Goal: Task Accomplishment & Management: Use online tool/utility

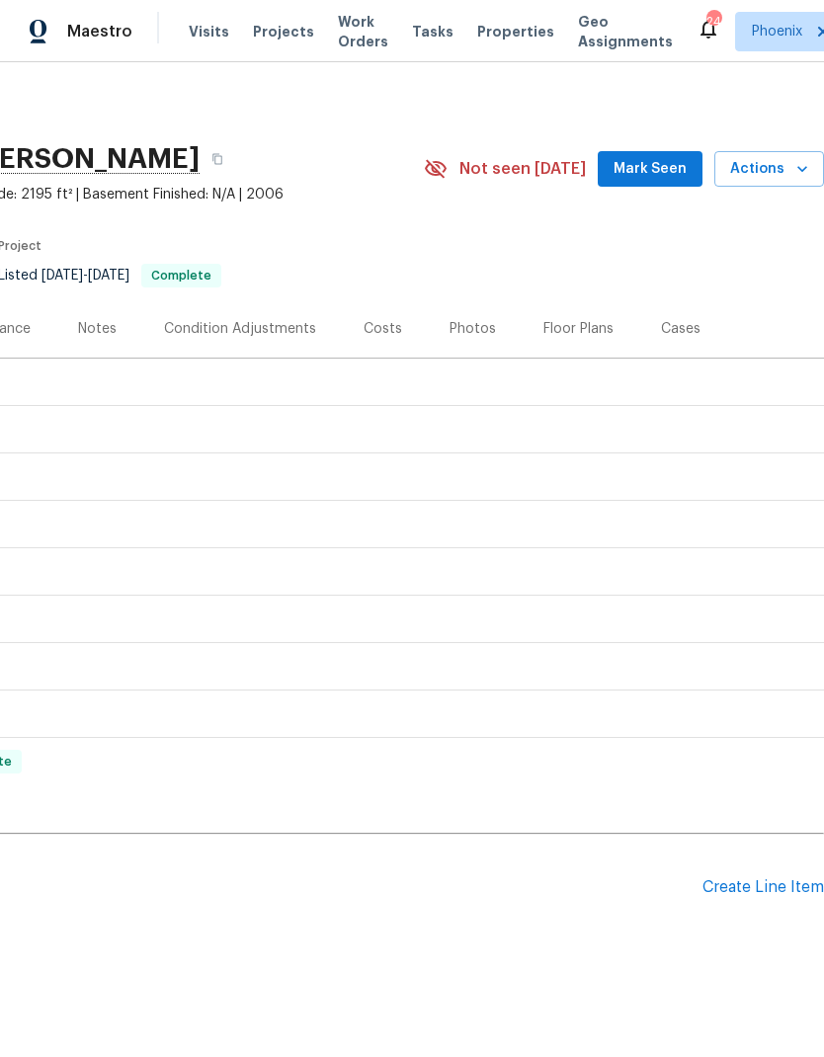
scroll to position [0, 292]
click at [782, 165] on span "Actions" at bounding box center [769, 169] width 78 height 25
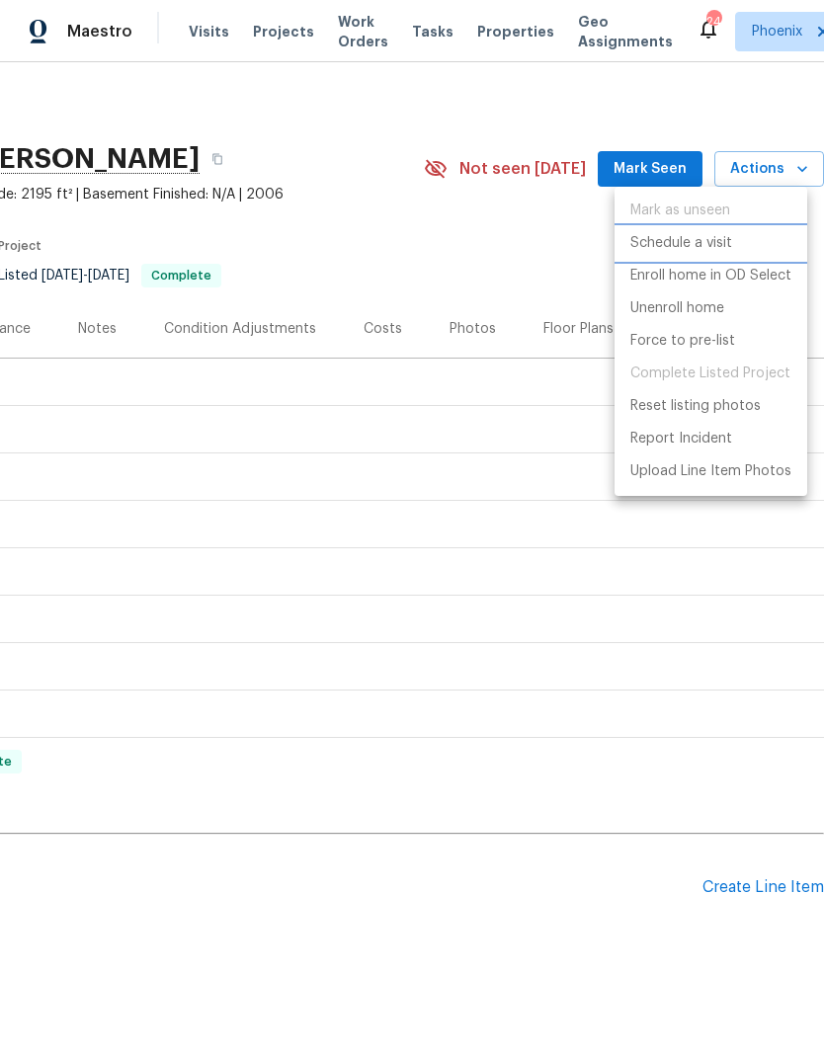
click at [705, 251] on p "Schedule a visit" at bounding box center [681, 243] width 102 height 21
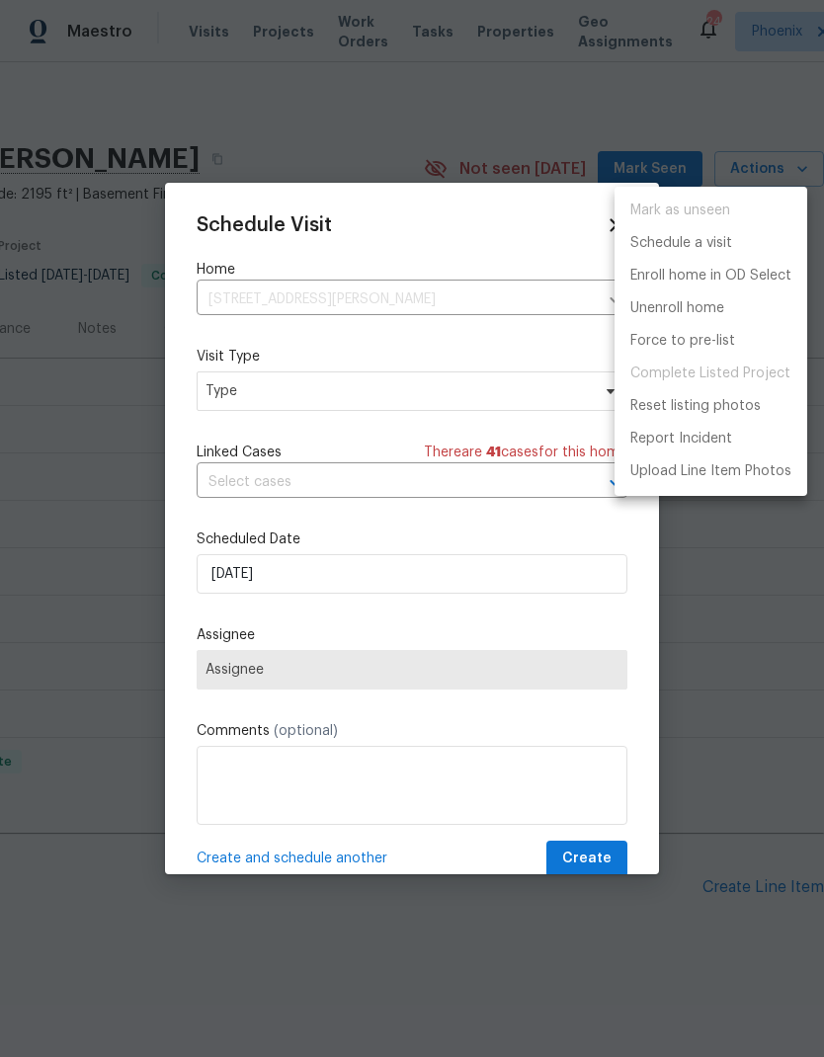
click at [409, 395] on div at bounding box center [412, 528] width 824 height 1057
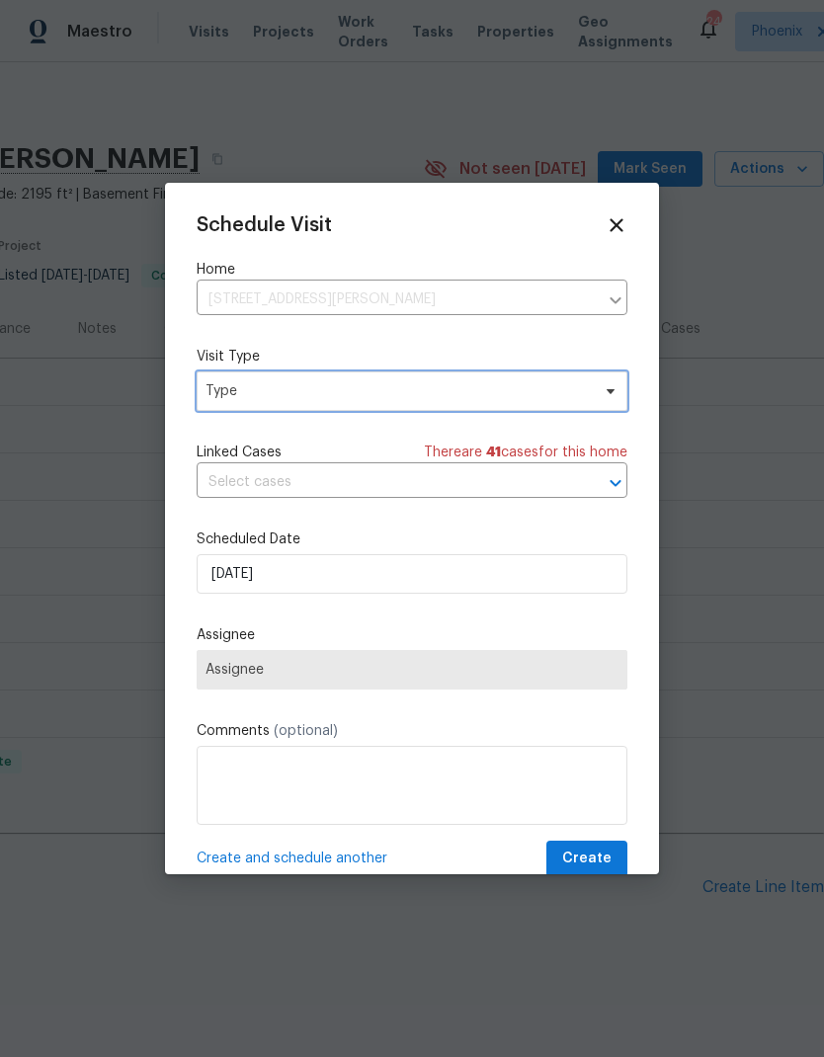
click at [503, 390] on span "Type" at bounding box center [397, 391] width 384 height 20
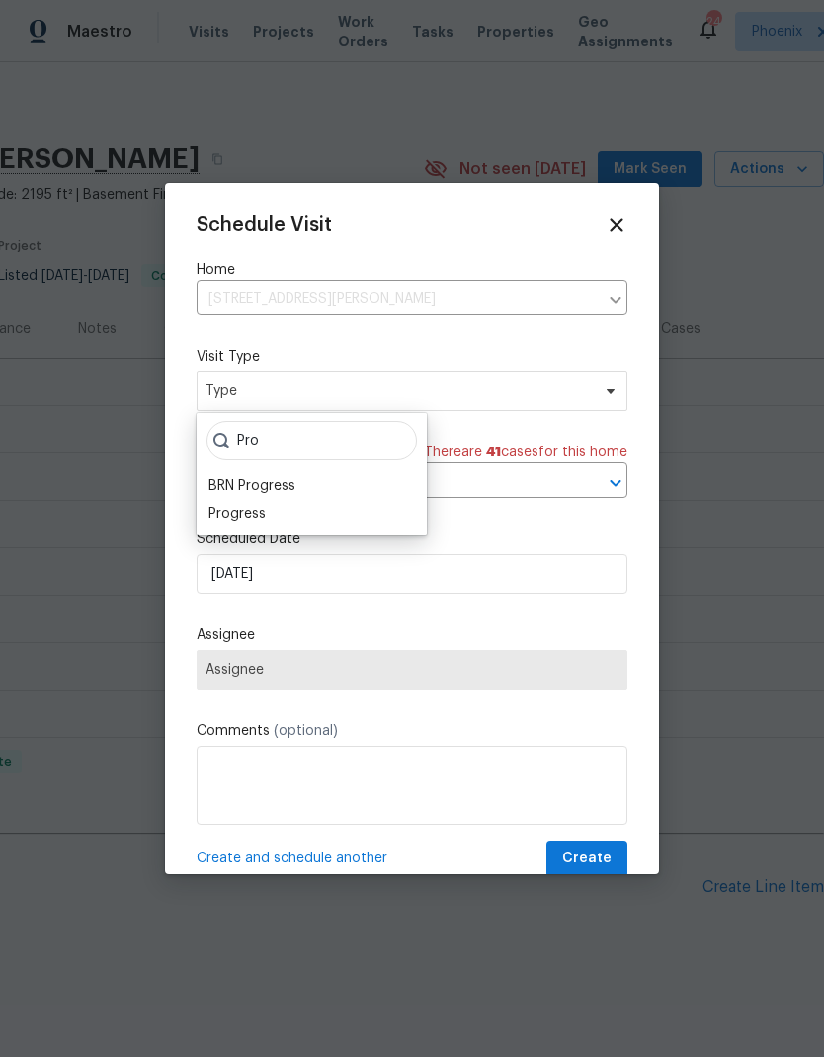
type input "Pro"
click at [260, 510] on div "Progress" at bounding box center [236, 514] width 57 height 20
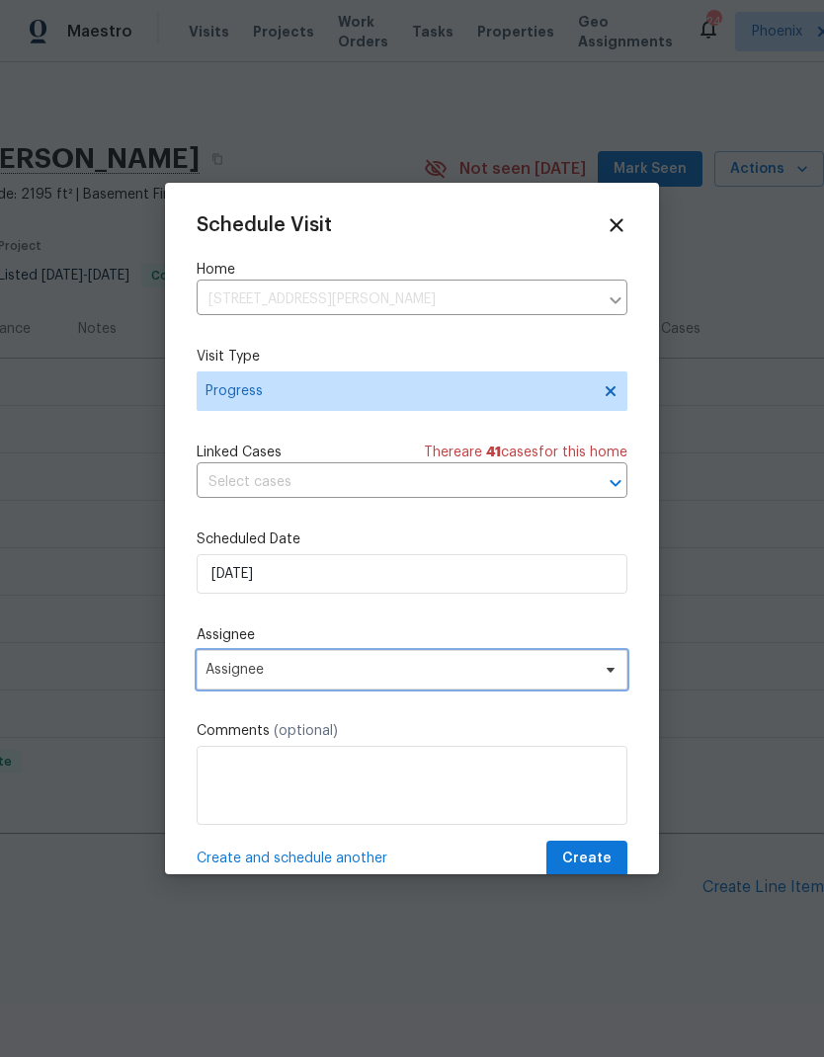
click at [434, 669] on span "Assignee" at bounding box center [398, 670] width 387 height 16
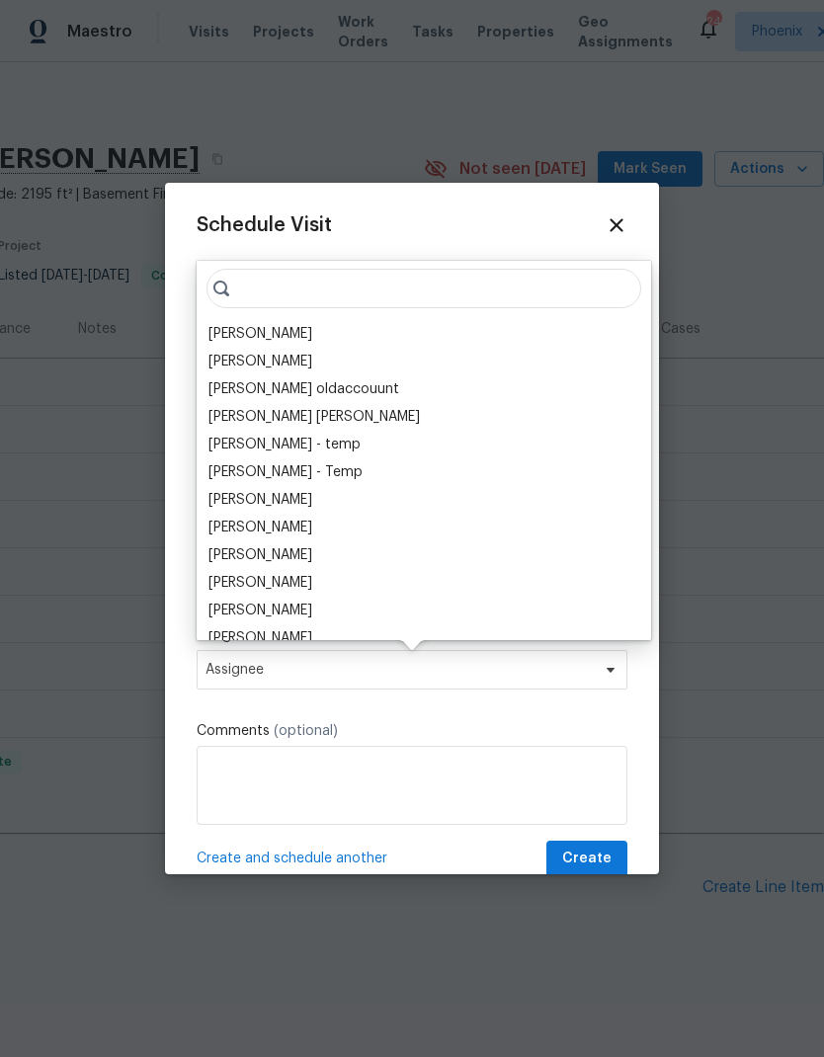
click at [275, 330] on div "[PERSON_NAME]" at bounding box center [260, 334] width 104 height 20
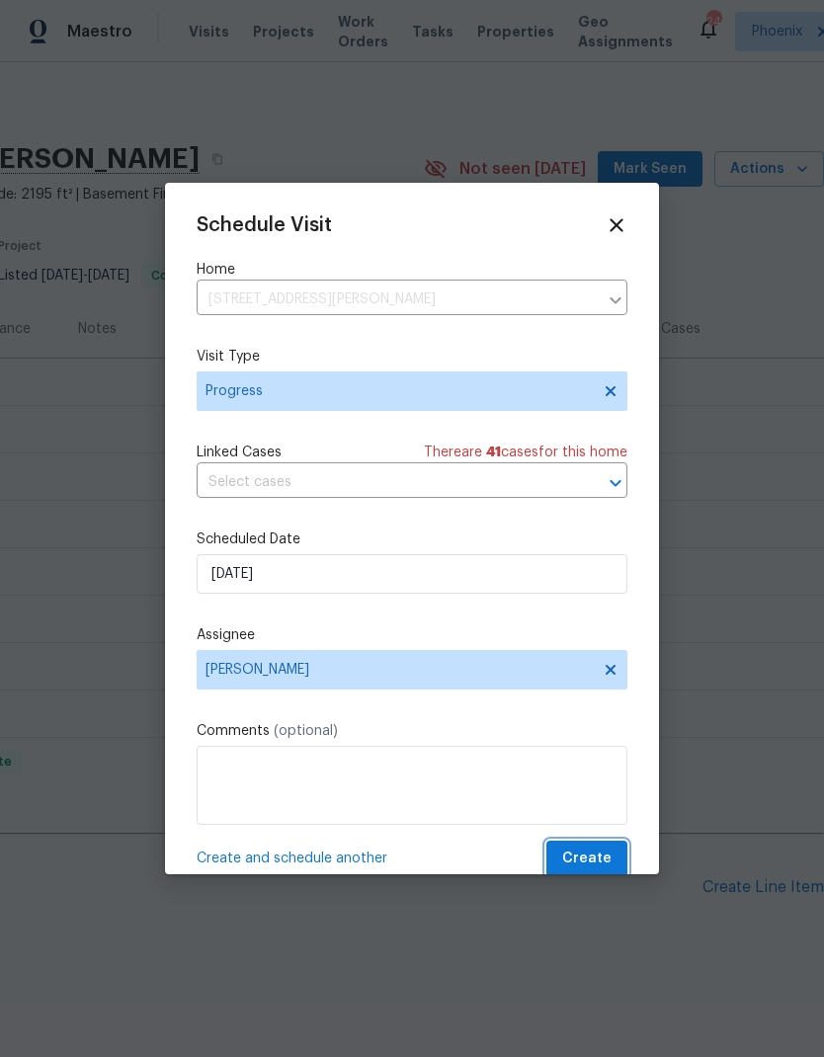
click at [597, 859] on span "Create" at bounding box center [586, 858] width 49 height 25
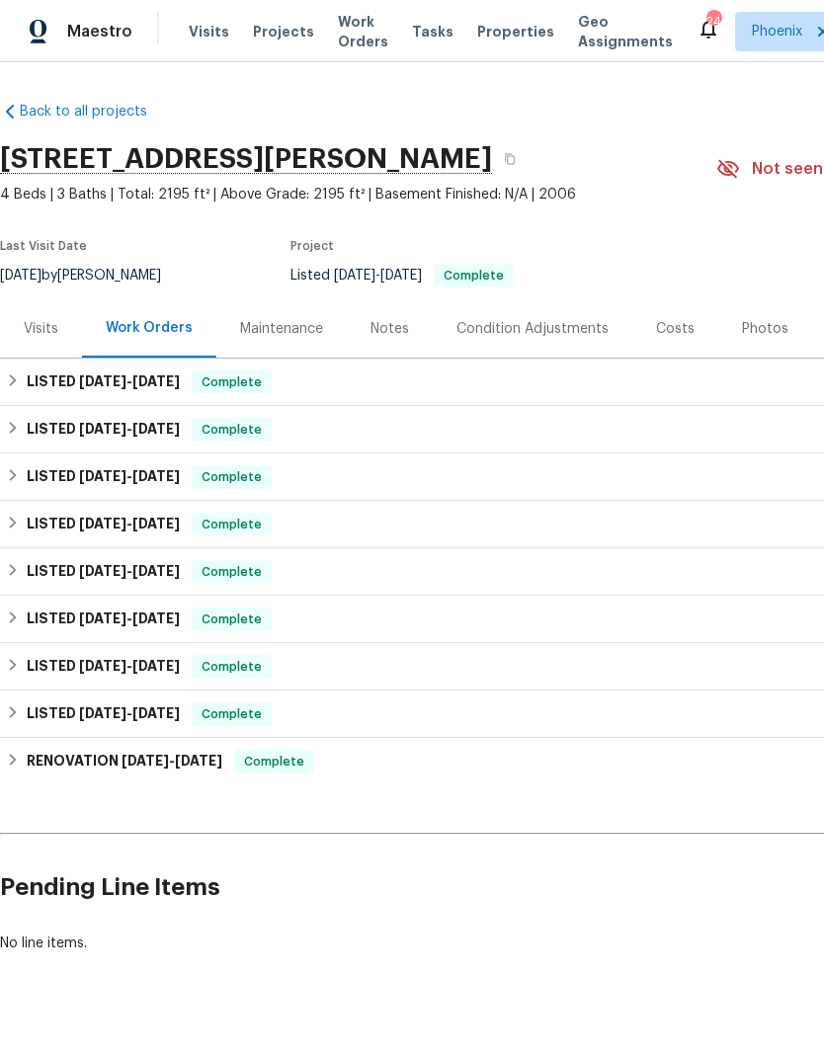
scroll to position [0, 0]
click at [203, 24] on span "Visits" at bounding box center [209, 32] width 40 height 20
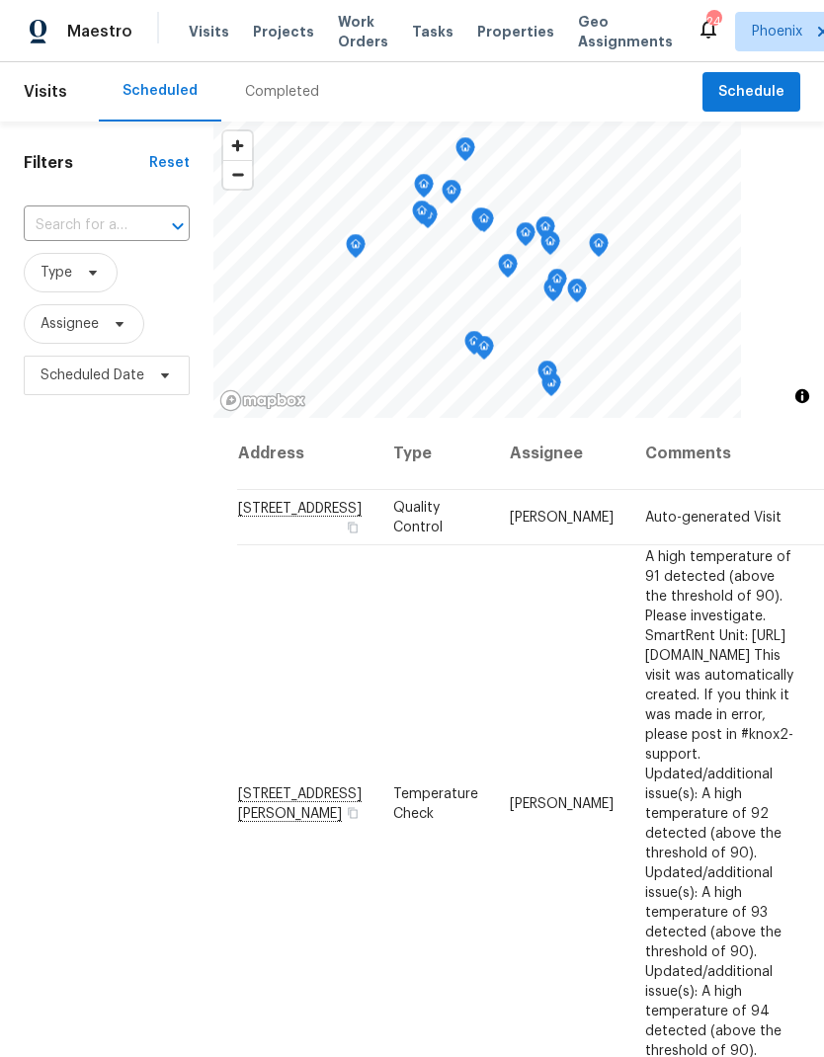
click at [72, 229] on input "text" at bounding box center [79, 225] width 111 height 31
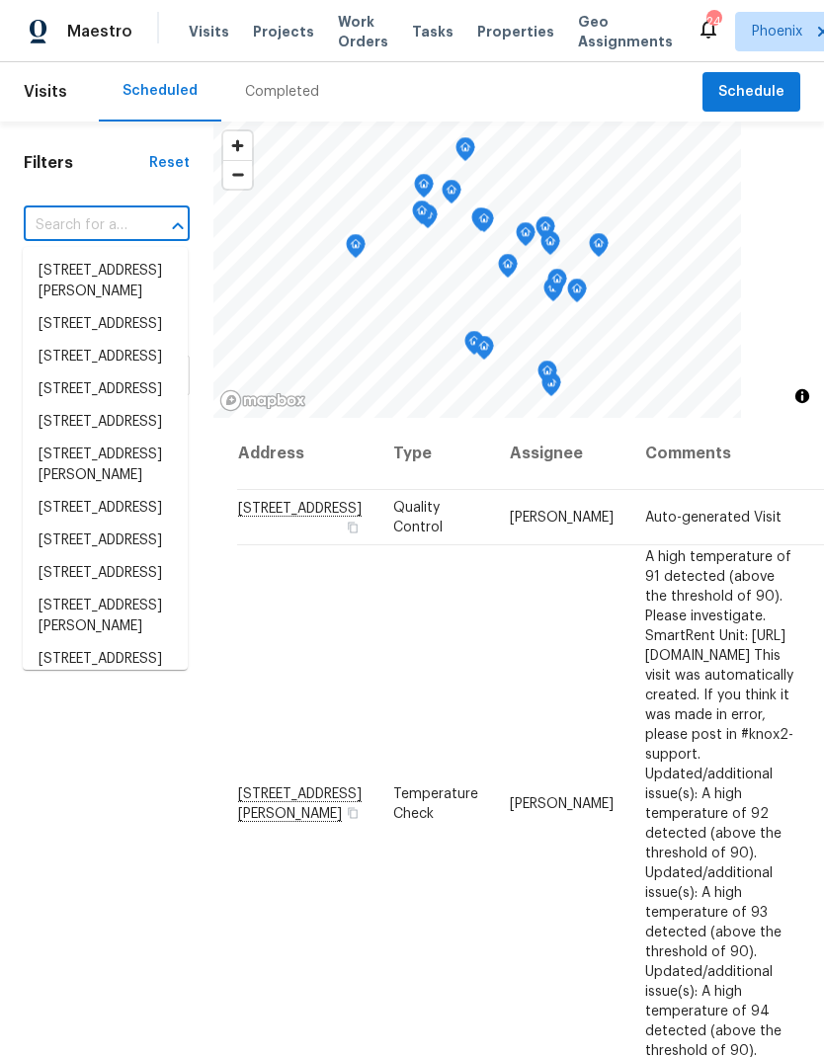
click at [65, 224] on input "text" at bounding box center [79, 225] width 111 height 31
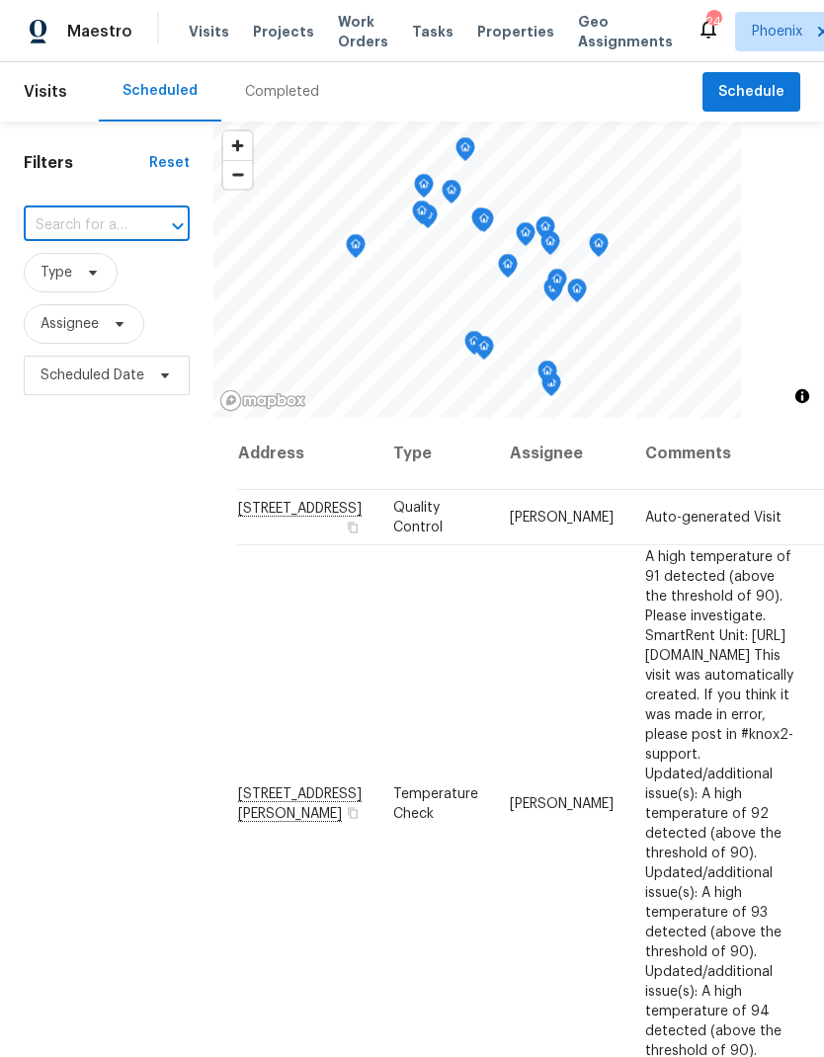
paste input "6038 S Connie Ln, Gilbert, AZ 85298"
type input "6038 S Connie Ln, Gilbert, AZ 85298"
click at [66, 286] on li "6038 S Connie Ln, Gilbert, AZ 85298" at bounding box center [105, 282] width 165 height 54
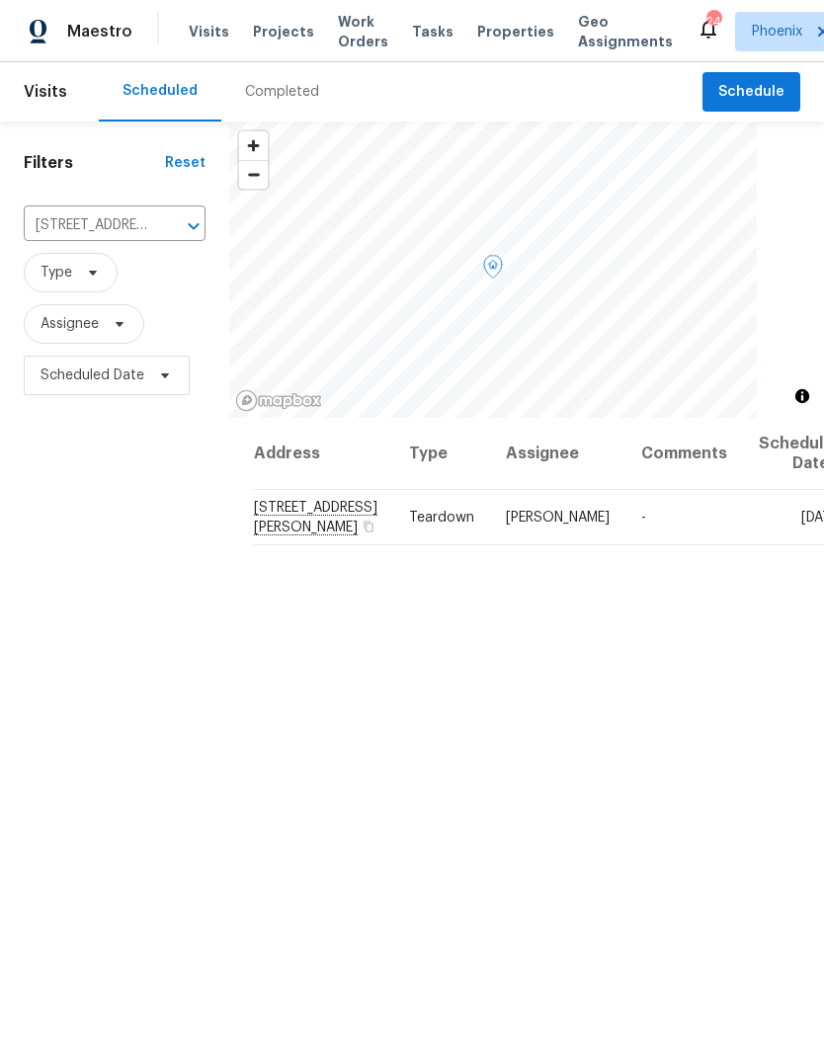
click at [0, 0] on icon at bounding box center [0, 0] width 0 height 0
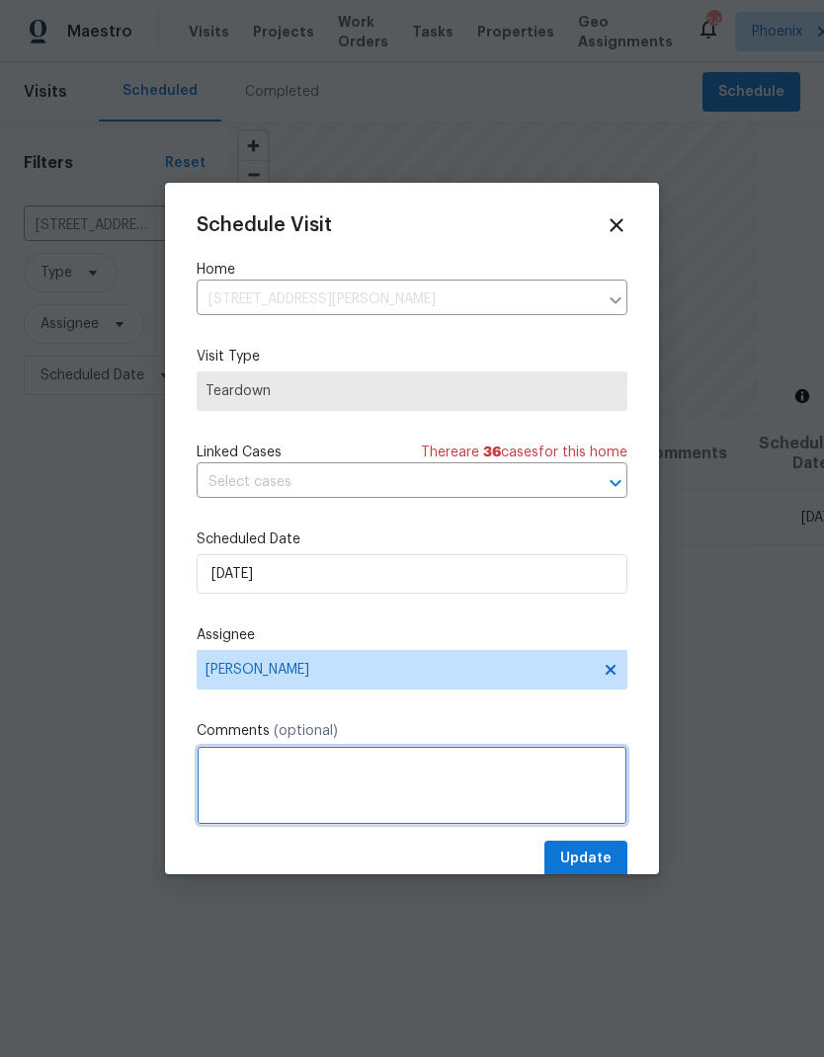
click at [348, 766] on textarea at bounding box center [411, 785] width 431 height 79
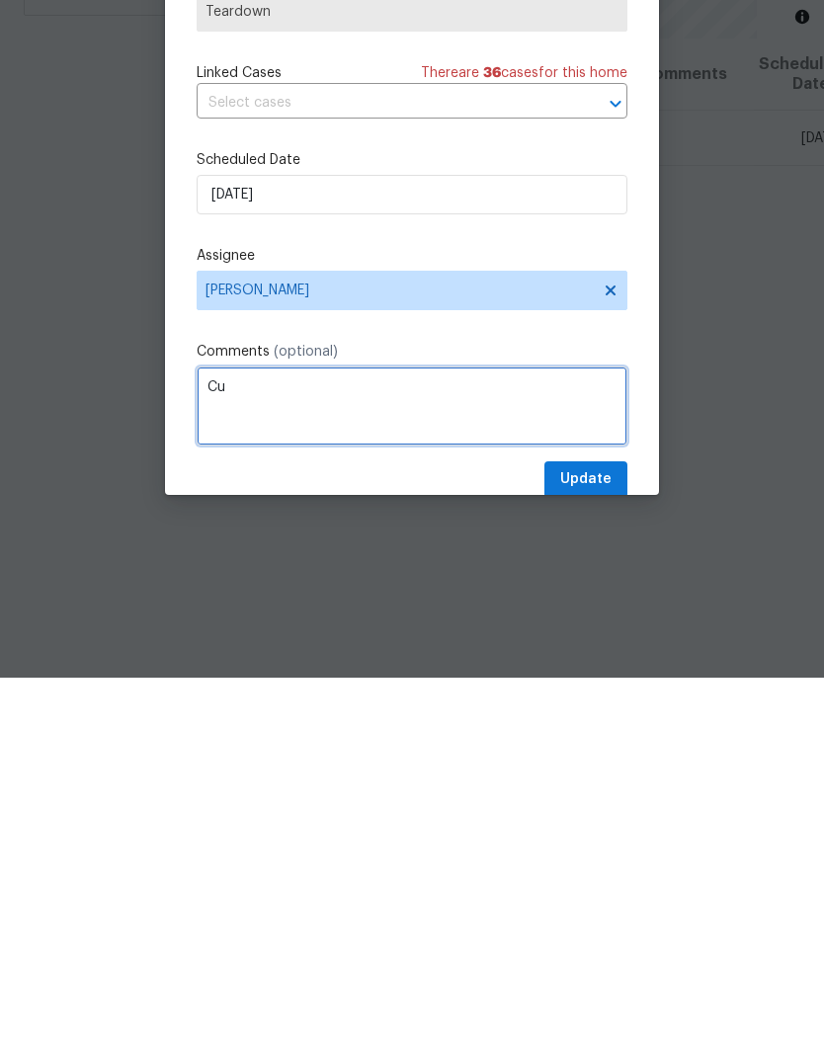
type textarea "C"
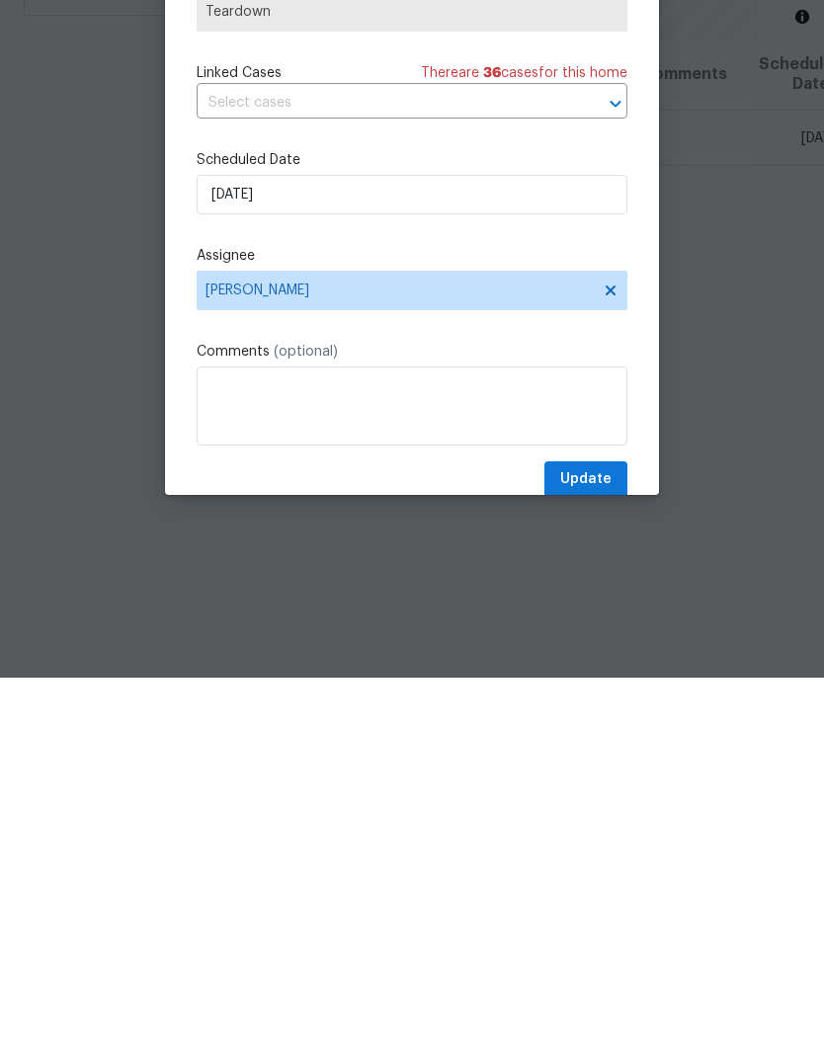
click at [217, 442] on div "Linked Cases There are 36 case s for this home ​" at bounding box center [411, 469] width 431 height 55
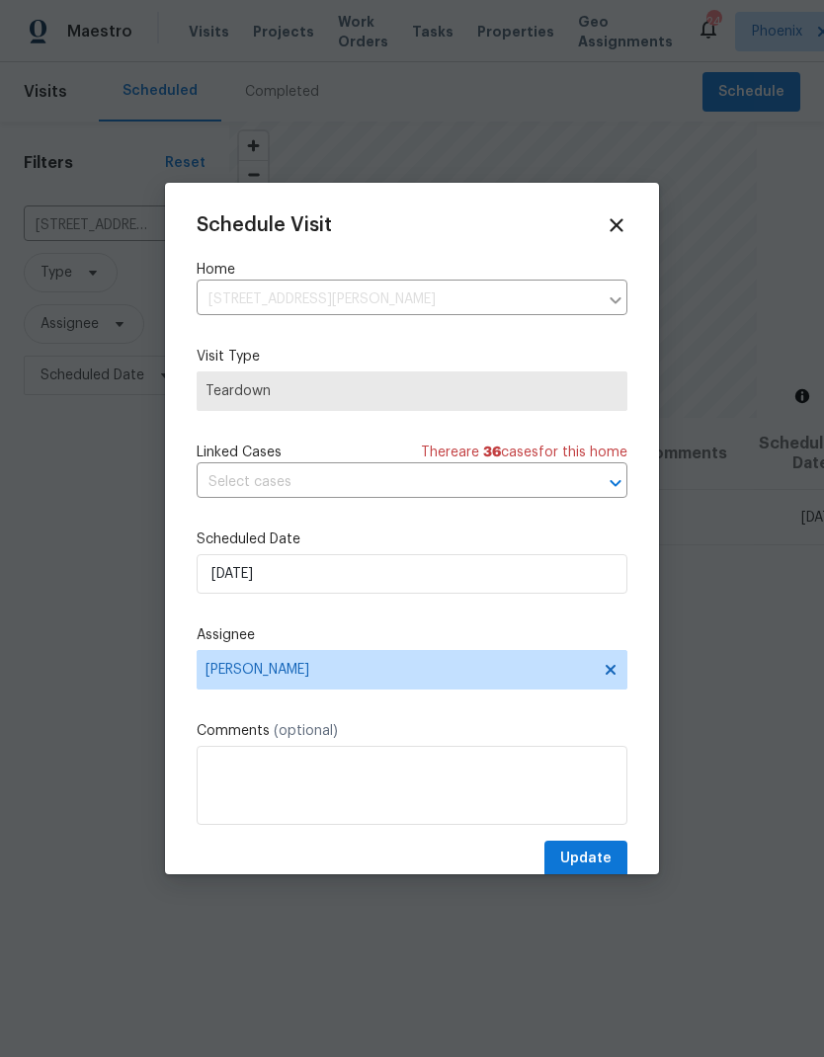
click at [624, 217] on icon at bounding box center [616, 225] width 22 height 22
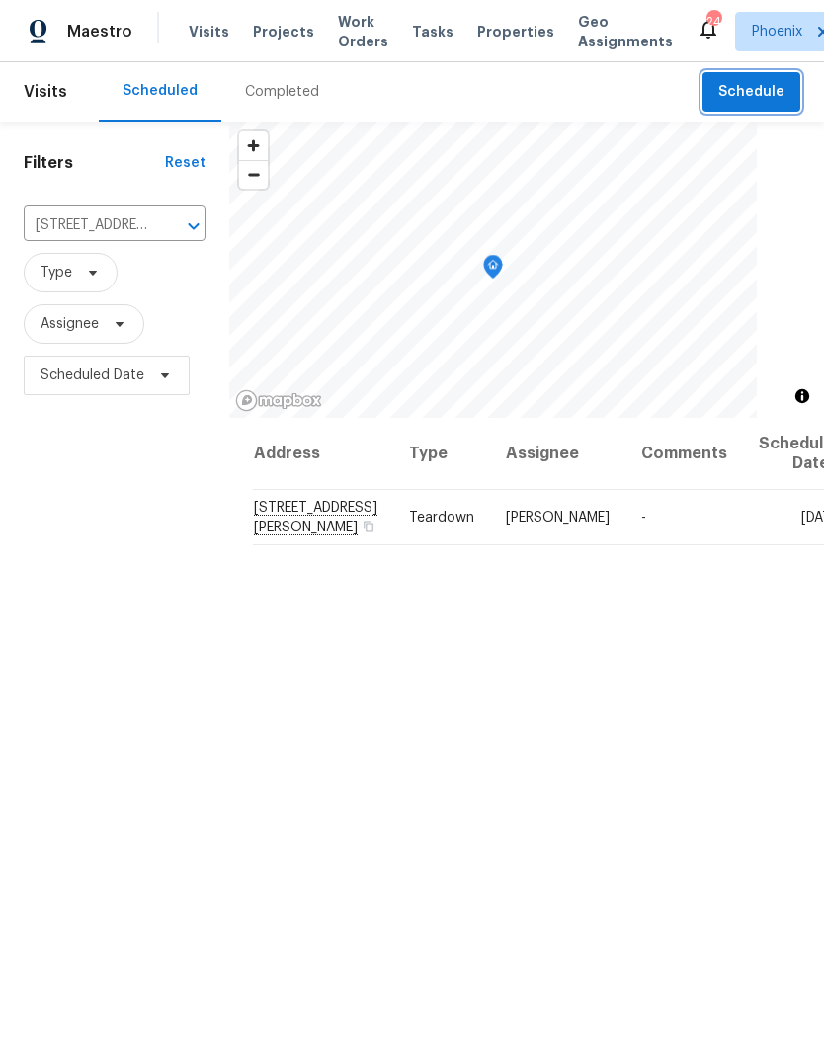
click at [778, 80] on span "Schedule" at bounding box center [751, 92] width 66 height 25
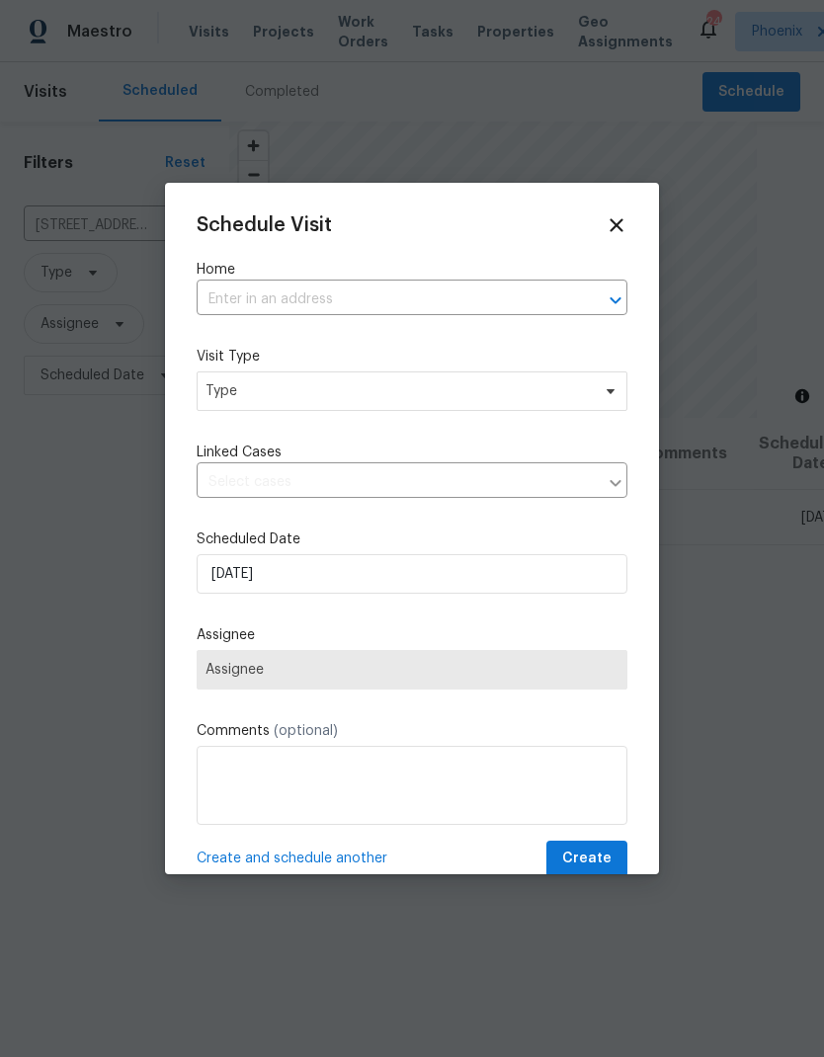
click at [430, 297] on input "text" at bounding box center [383, 299] width 375 height 31
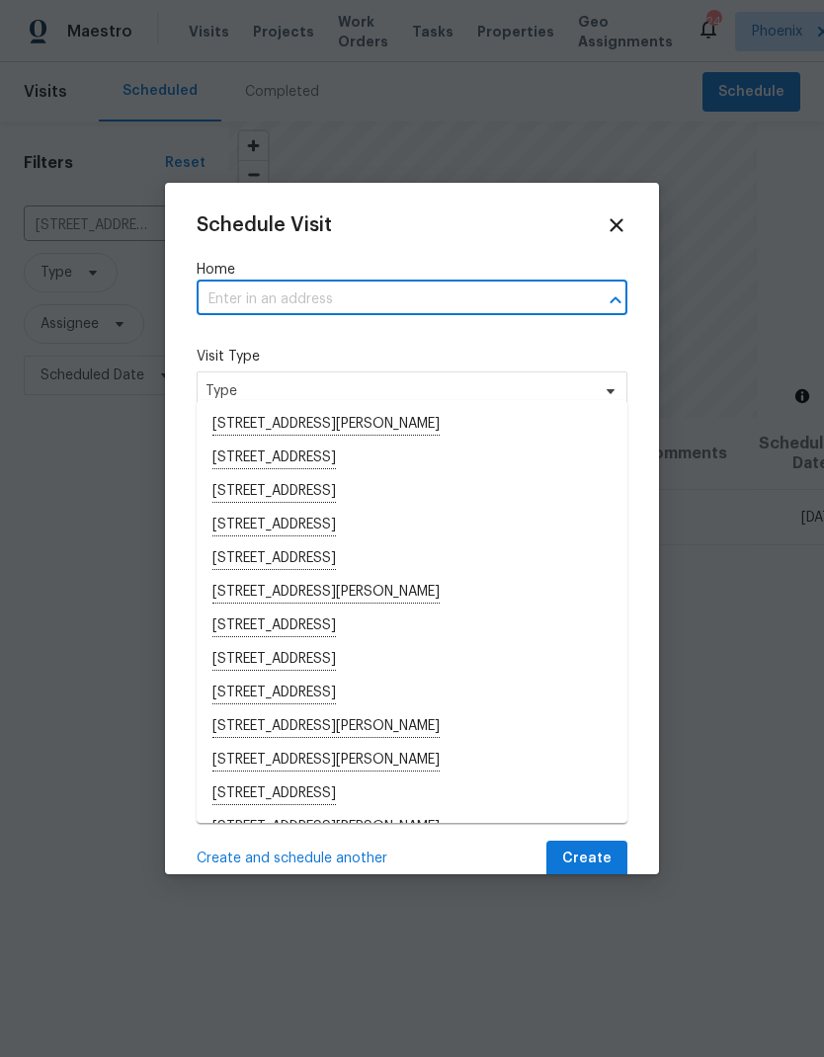
click at [387, 296] on input "text" at bounding box center [383, 299] width 375 height 31
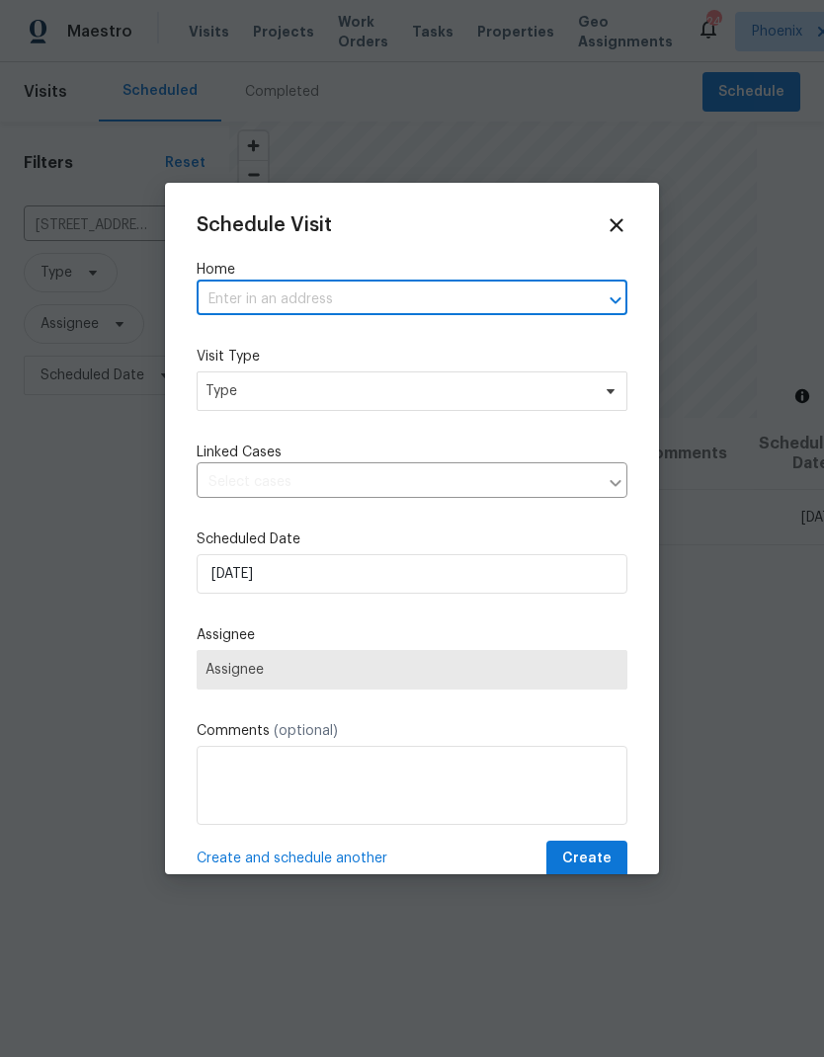
paste input "6038 S Connie Ln, Gilbert, AZ 85298"
type input "6038 S Connie Ln, Gilbert, AZ 85298"
click at [433, 408] on li "6038 S Connie Ln, Gilbert, AZ 85298" at bounding box center [411, 425] width 431 height 34
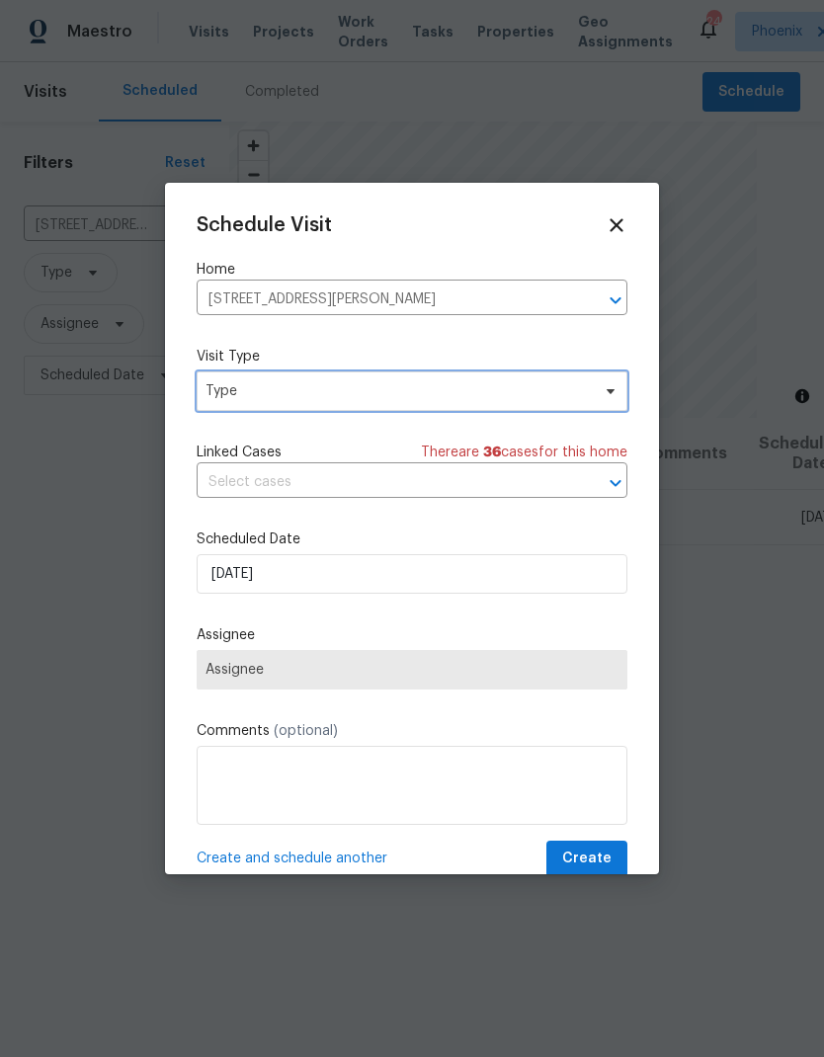
click at [497, 409] on span "Type" at bounding box center [411, 390] width 431 height 39
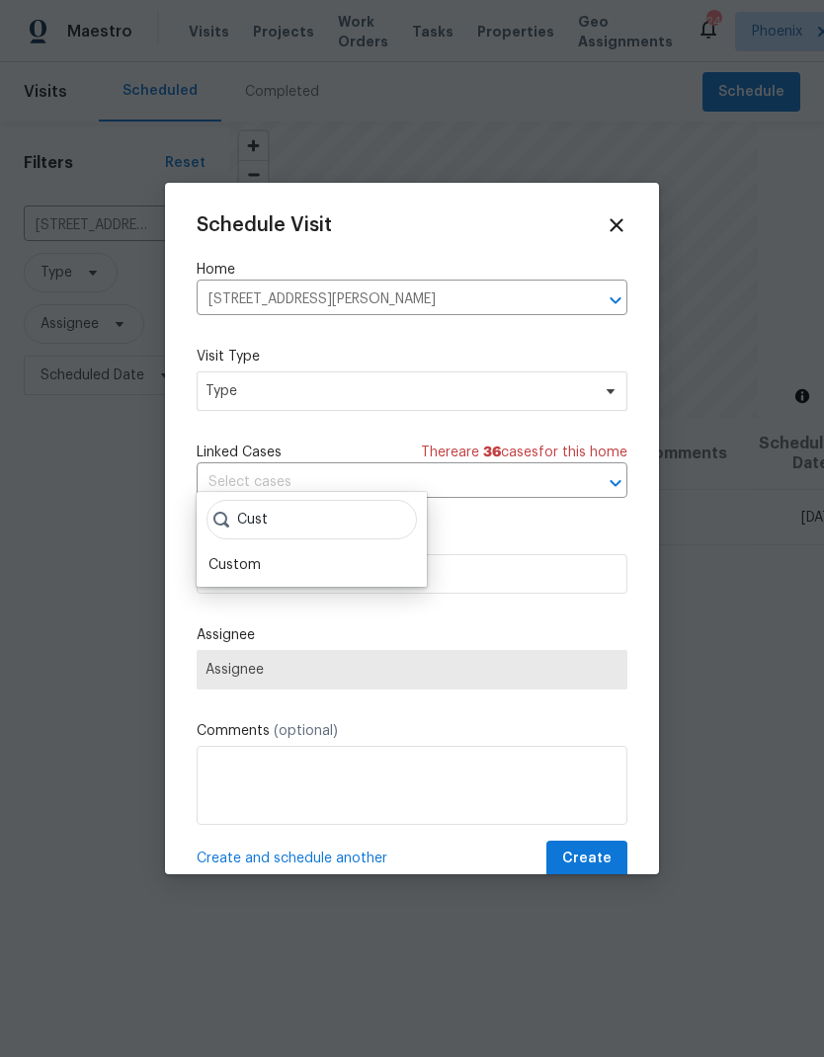
type input "Cust"
click at [256, 555] on div "Custom" at bounding box center [234, 565] width 52 height 20
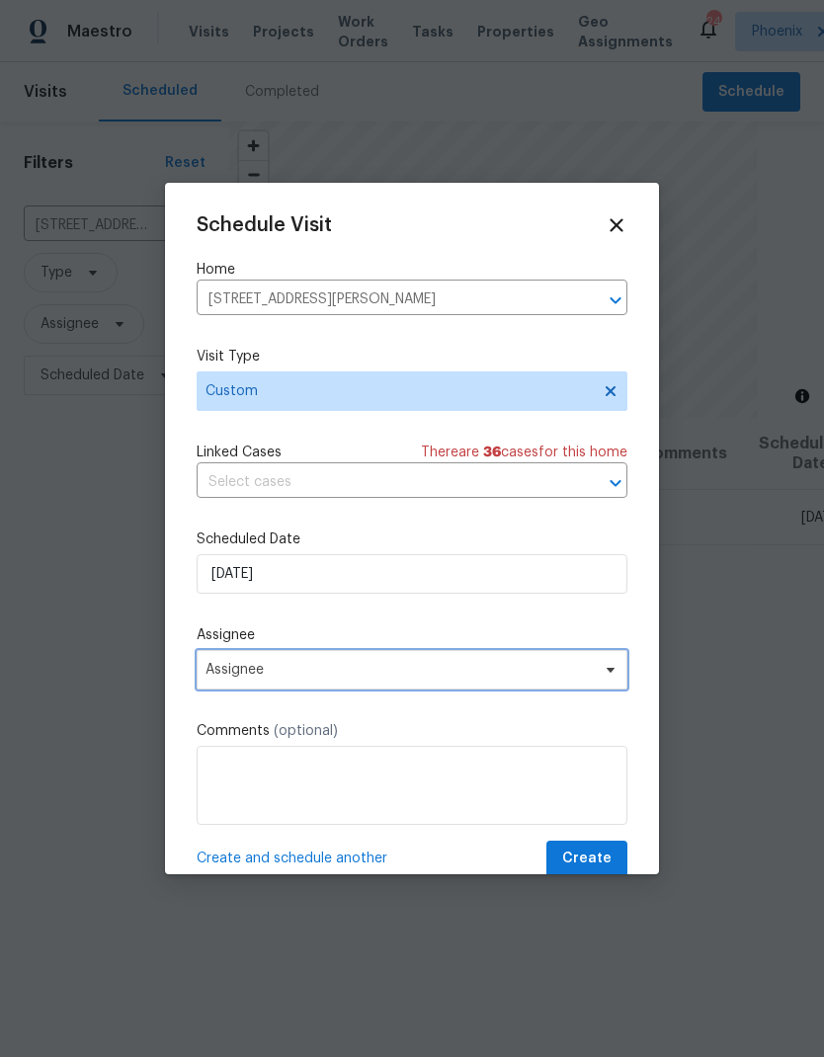
click at [468, 677] on span "Assignee" at bounding box center [398, 670] width 387 height 16
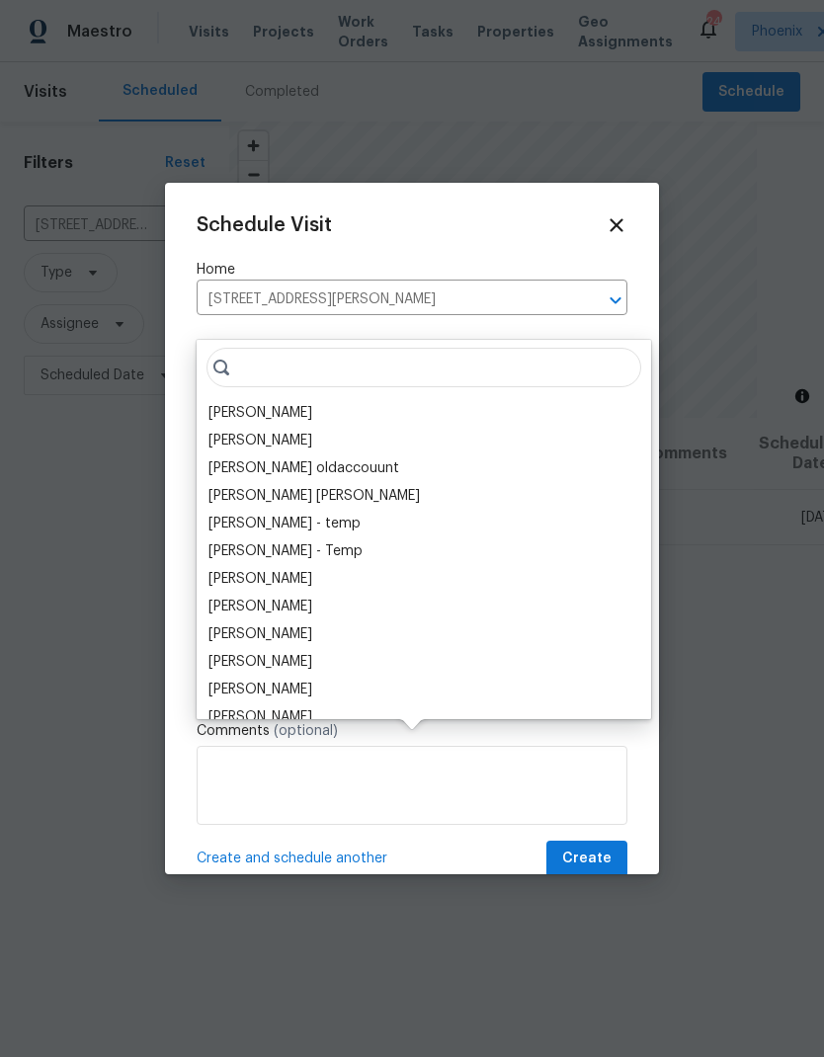
click at [273, 403] on div "[PERSON_NAME]" at bounding box center [260, 413] width 104 height 20
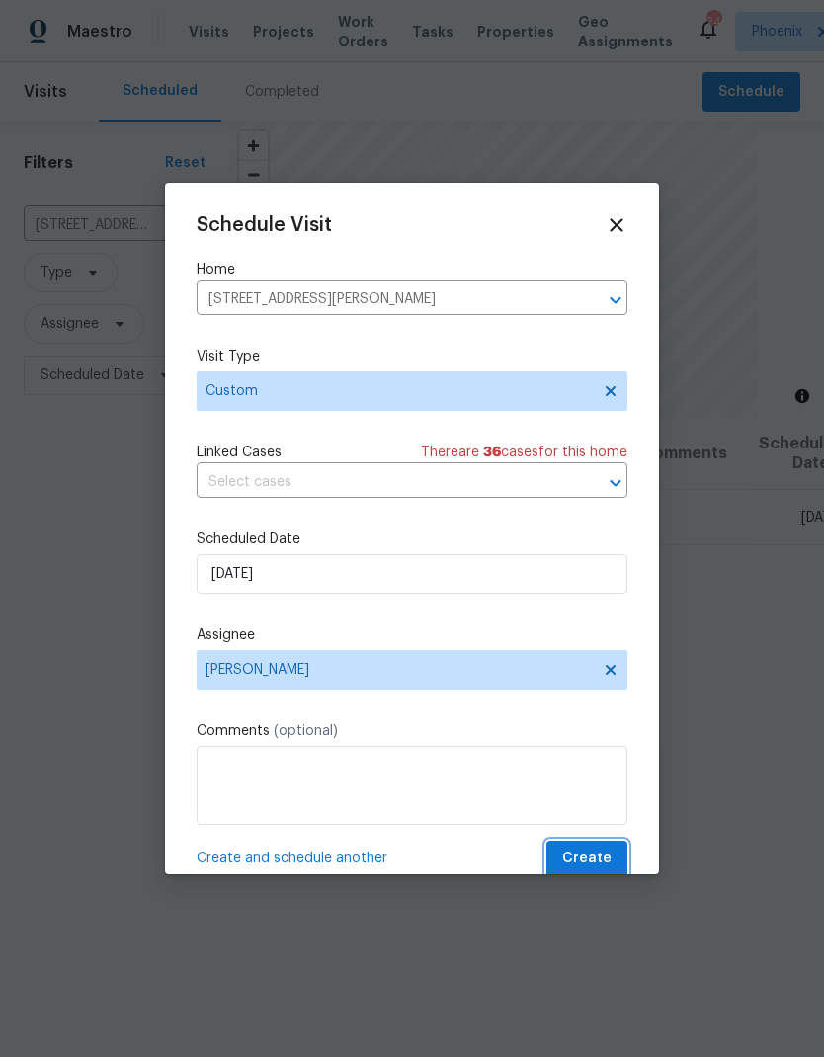
click at [609, 858] on span "Create" at bounding box center [586, 858] width 49 height 25
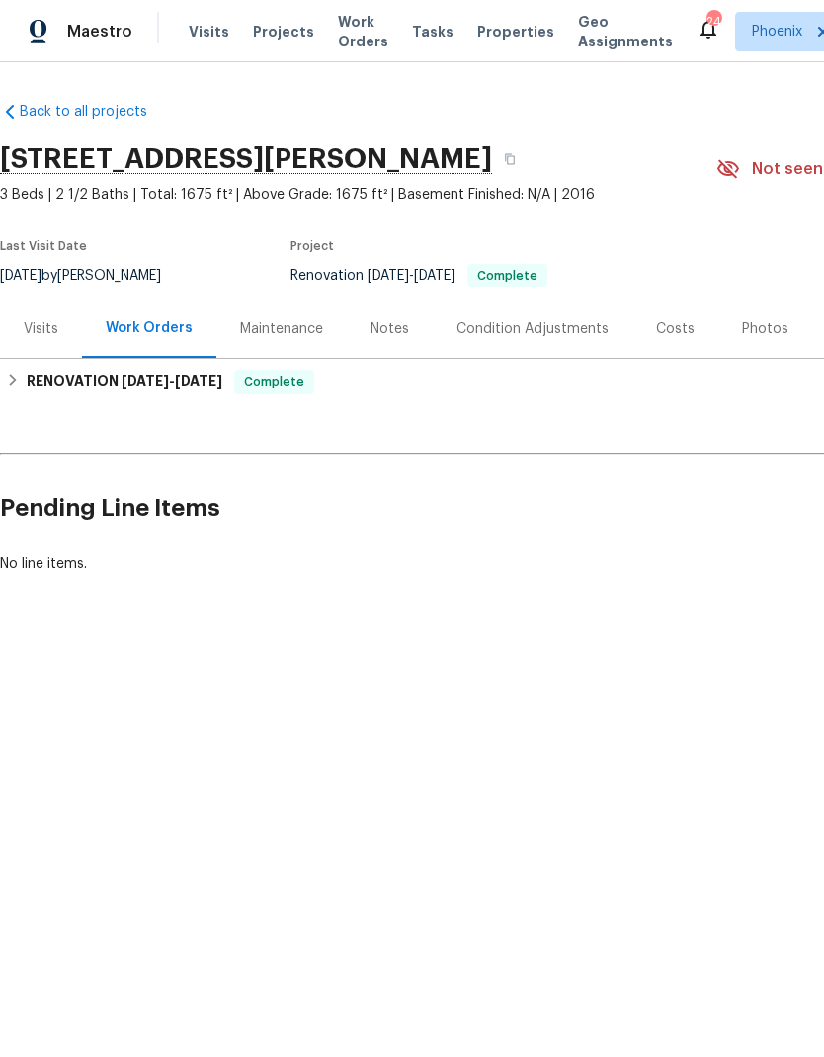
click at [750, 321] on div "Photos" at bounding box center [765, 329] width 46 height 20
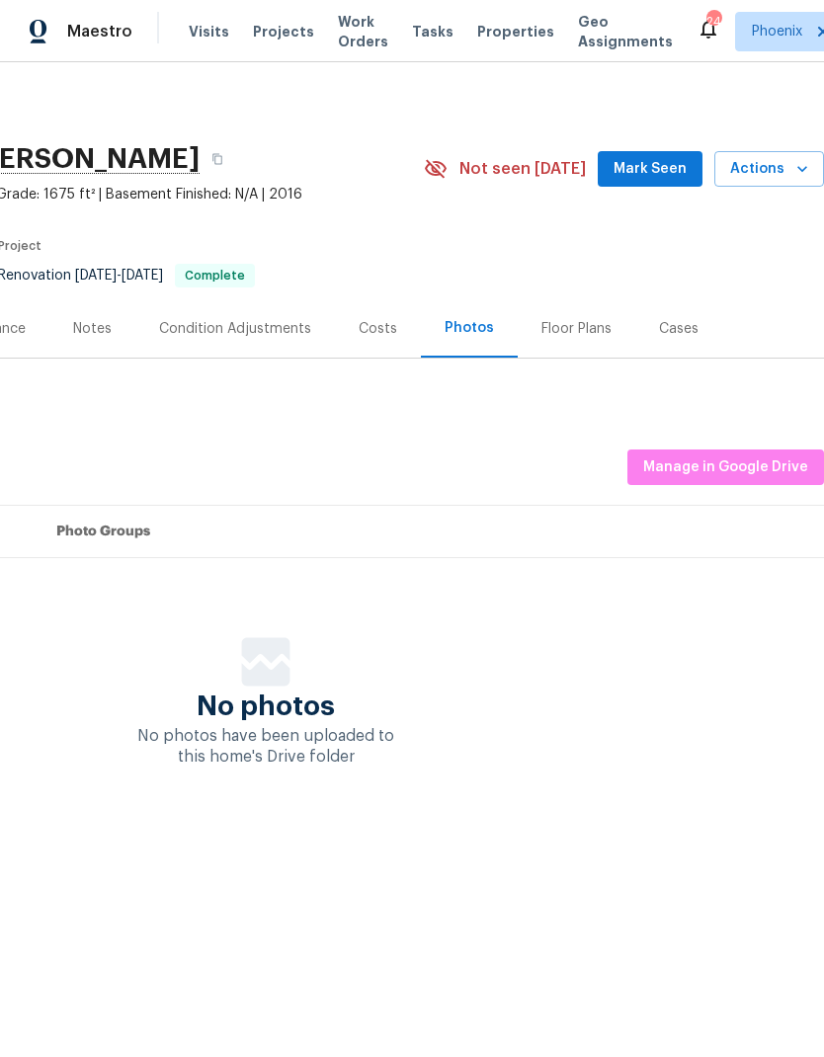
scroll to position [0, 292]
click at [763, 459] on span "Manage in Google Drive" at bounding box center [725, 467] width 165 height 25
click at [651, 473] on span "Manage in Google Drive" at bounding box center [725, 467] width 165 height 25
click at [449, 318] on div "Photos" at bounding box center [468, 328] width 49 height 20
click at [676, 460] on span "Manage in Google Drive" at bounding box center [725, 467] width 165 height 25
